Goal: Check status: Check status

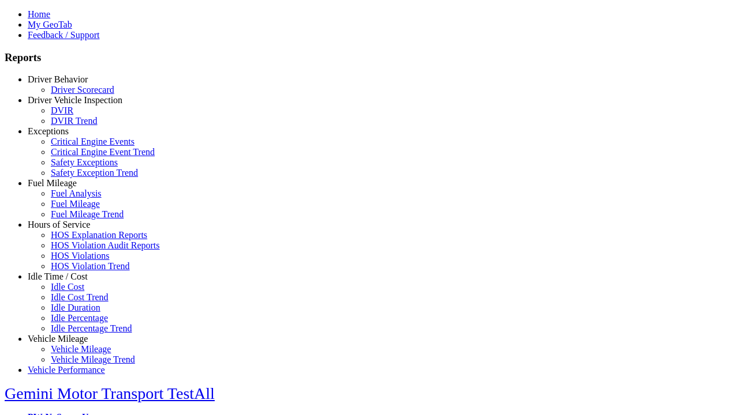
click at [66, 136] on link "Exceptions" at bounding box center [48, 131] width 41 height 10
click at [75, 167] on link "Safety Exceptions" at bounding box center [84, 163] width 67 height 10
type input "*********"
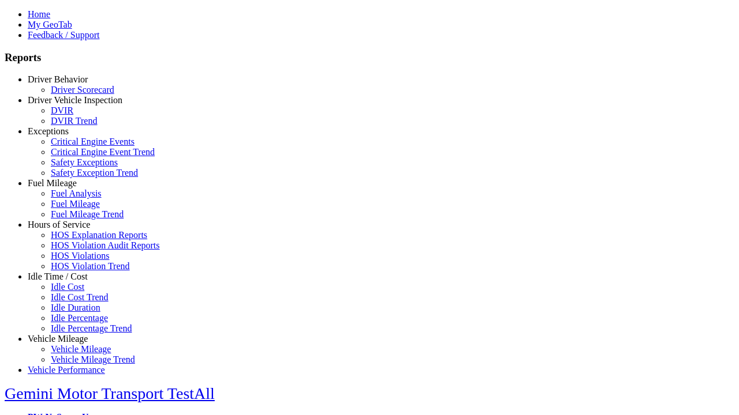
type input "**********"
